Goal: Task Accomplishment & Management: Manage account settings

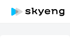
select select "english"
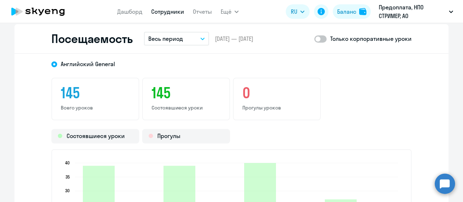
scroll to position [944, 0]
click at [70, 37] on button "Весь период" at bounding box center [176, 39] width 65 height 14
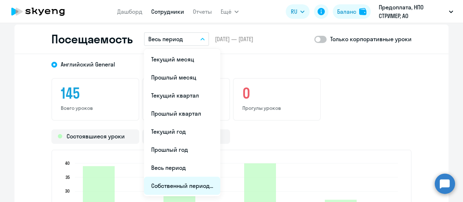
click at [70, 37] on li "Собственный период..." at bounding box center [182, 186] width 76 height 18
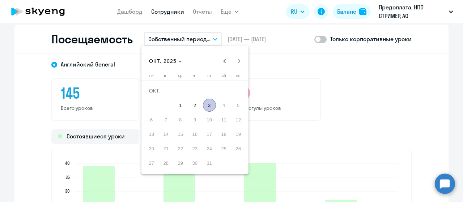
click at [70, 37] on div "[DATE] [DATE]" at bounding box center [194, 61] width 103 height 14
click at [70, 37] on span "Previous month" at bounding box center [224, 61] width 14 height 14
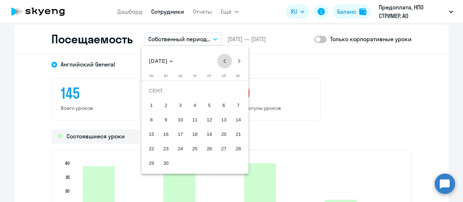
click at [70, 37] on span "Previous month" at bounding box center [224, 61] width 14 height 14
click at [70, 37] on span "1" at bounding box center [166, 105] width 13 height 13
click at [70, 37] on span "Next month" at bounding box center [239, 61] width 14 height 14
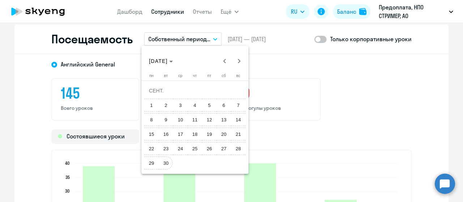
click at [70, 37] on span "30" at bounding box center [166, 163] width 13 height 13
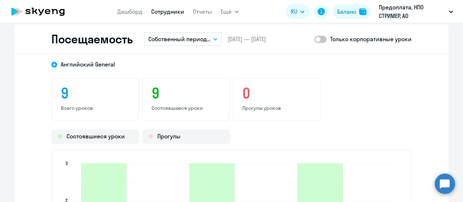
click at [70, 37] on span at bounding box center [320, 39] width 12 height 7
click at [70, 37] on input "checkbox" at bounding box center [314, 39] width 0 height 0
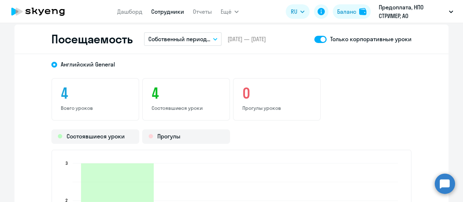
click at [70, 37] on span at bounding box center [320, 39] width 12 height 7
click at [70, 37] on input "checkbox" at bounding box center [314, 39] width 0 height 0
checkbox input "false"
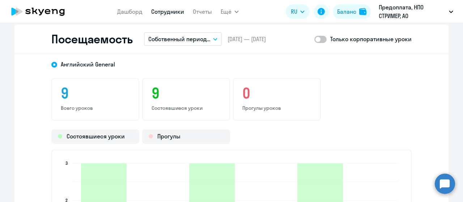
click at [70, 10] on link "Сотрудники" at bounding box center [167, 11] width 33 height 7
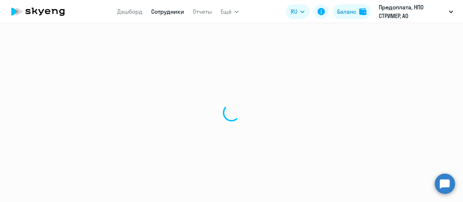
select select "30"
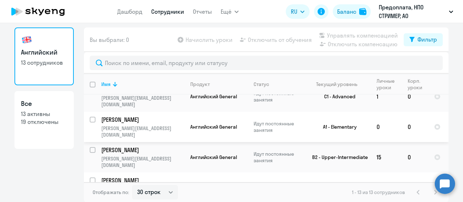
scroll to position [220, 0]
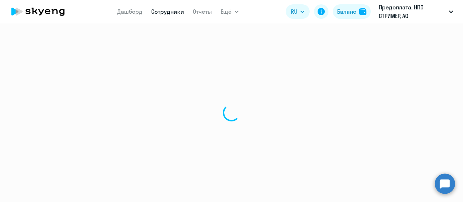
select select "english"
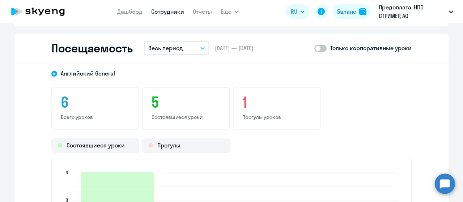
scroll to position [933, 0]
click at [70, 37] on button "Весь период" at bounding box center [176, 49] width 65 height 14
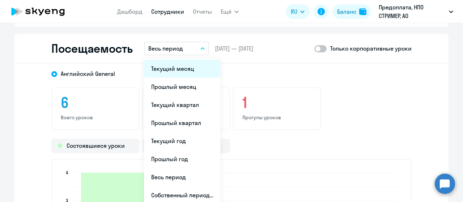
click at [70, 37] on li "Текущий месяц" at bounding box center [182, 69] width 76 height 18
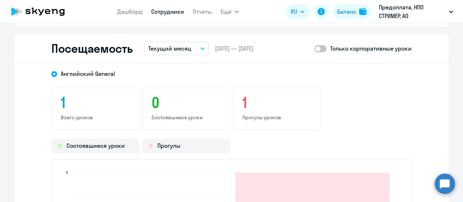
click at [70, 37] on p "Текущий месяц" at bounding box center [169, 48] width 43 height 9
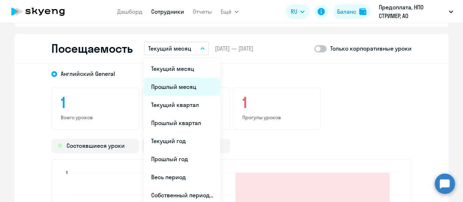
click at [70, 37] on li "Прошлый месяц" at bounding box center [182, 87] width 76 height 18
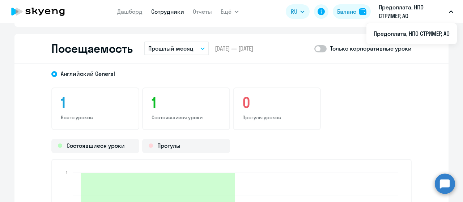
click at [70, 37] on div "Только корпоративные уроки" at bounding box center [362, 48] width 97 height 9
click at [70, 37] on span at bounding box center [320, 48] width 12 height 7
click at [70, 37] on input "checkbox" at bounding box center [314, 48] width 0 height 0
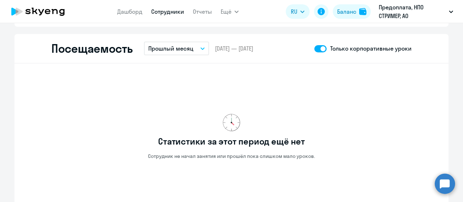
click at [70, 37] on span at bounding box center [320, 48] width 12 height 7
click at [70, 37] on input "checkbox" at bounding box center [314, 48] width 0 height 0
checkbox input "false"
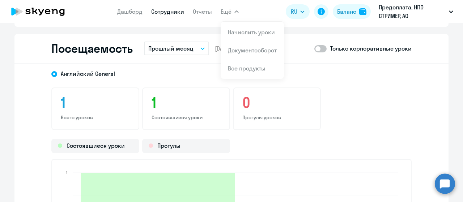
click at [70, 12] on link "Сотрудники" at bounding box center [167, 11] width 33 height 7
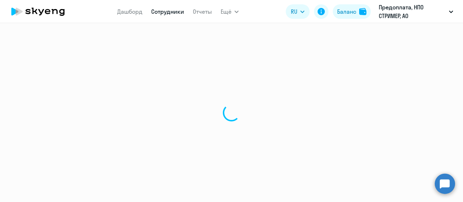
select select "30"
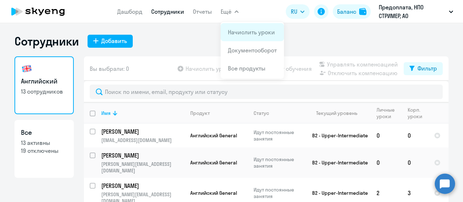
click at [70, 35] on link "Начислить уроки" at bounding box center [251, 32] width 47 height 7
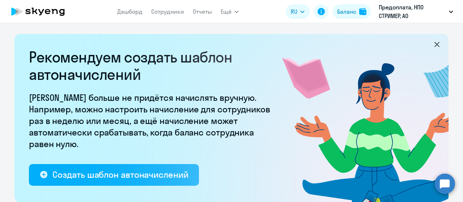
select select "10"
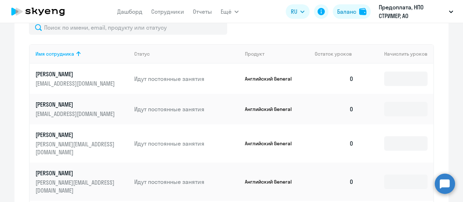
scroll to position [309, 0]
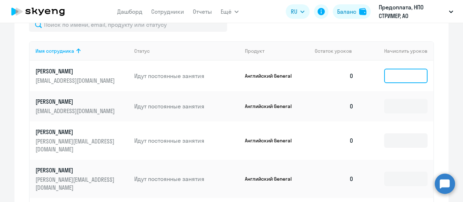
click at [70, 37] on input at bounding box center [405, 76] width 43 height 14
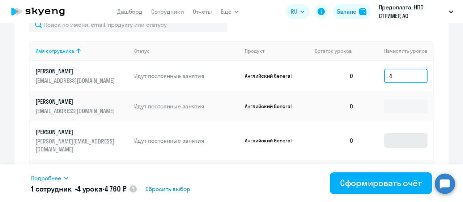
type input "4"
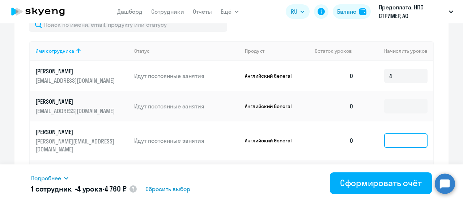
click at [70, 37] on input at bounding box center [405, 141] width 43 height 14
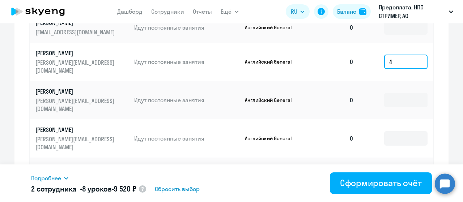
scroll to position [389, 0]
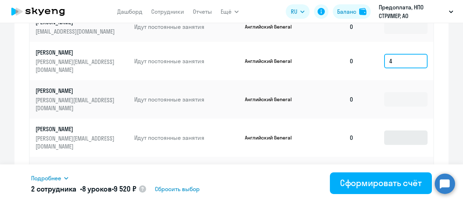
type input "4"
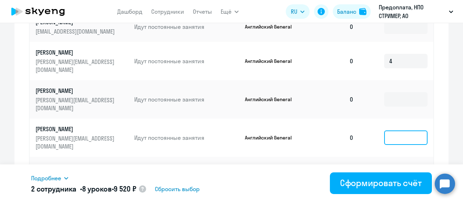
click at [70, 37] on input at bounding box center [405, 138] width 43 height 14
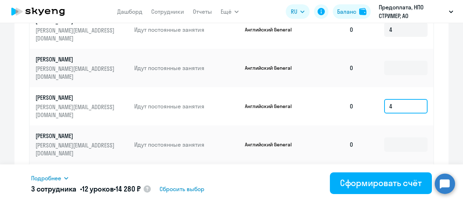
scroll to position [428, 0]
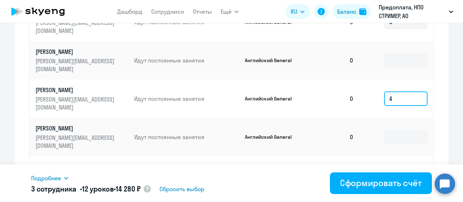
type input "4"
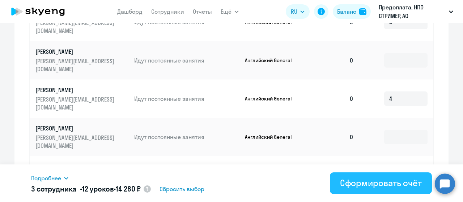
click at [70, 37] on div "Сформировать счёт" at bounding box center [381, 183] width 82 height 12
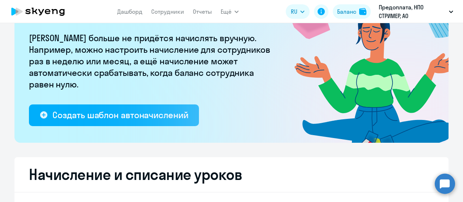
scroll to position [0, 0]
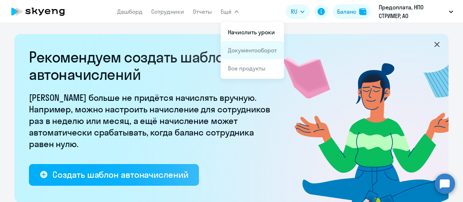
click at [70, 37] on li "Документооборот" at bounding box center [252, 50] width 63 height 18
click at [70, 37] on link "Документооборот" at bounding box center [252, 50] width 49 height 7
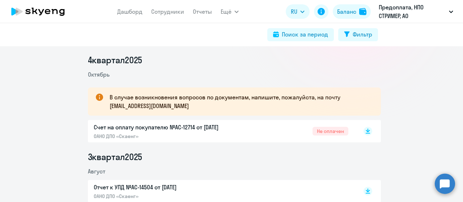
scroll to position [93, 0]
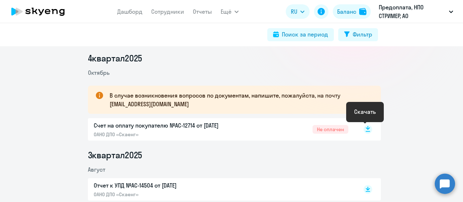
click at [70, 37] on rect at bounding box center [368, 129] width 9 height 9
